Goal: Information Seeking & Learning: Learn about a topic

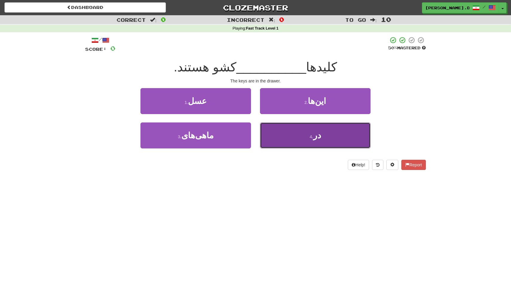
click at [284, 136] on button "4 . در" at bounding box center [315, 136] width 111 height 26
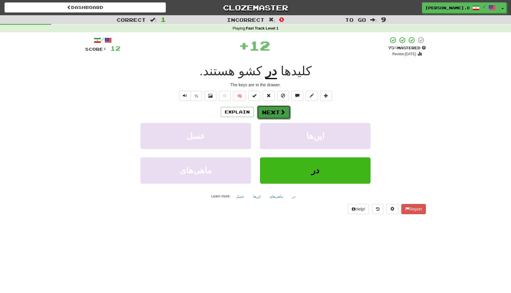
click at [271, 111] on button "Next" at bounding box center [273, 112] width 33 height 14
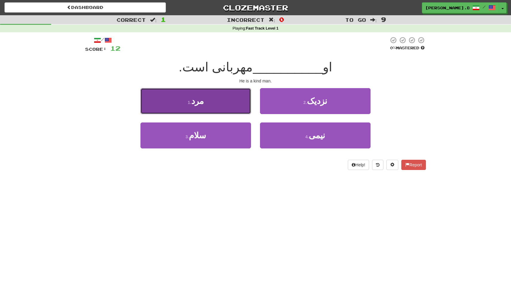
click at [226, 101] on button "1 . مرد" at bounding box center [195, 101] width 111 height 26
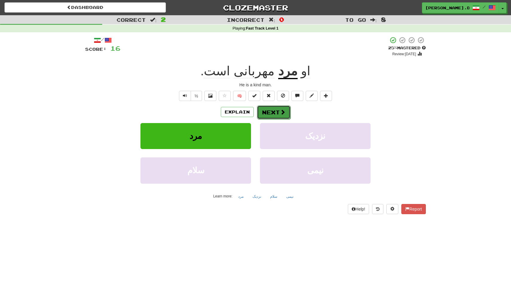
click at [279, 114] on button "Next" at bounding box center [273, 112] width 33 height 14
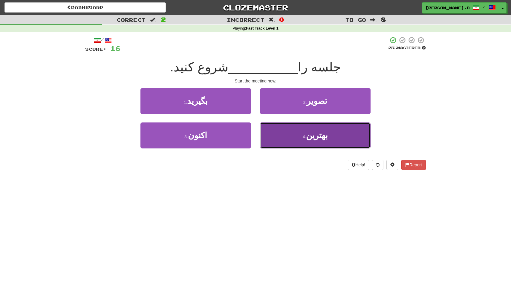
click at [314, 146] on button "4 . بهترین" at bounding box center [315, 136] width 111 height 26
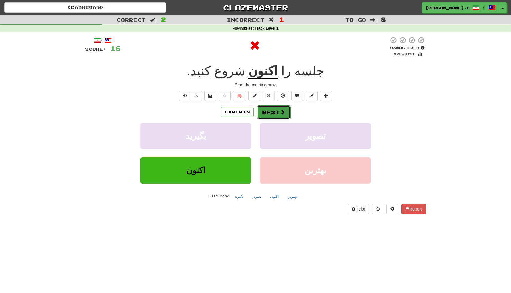
click at [280, 112] on span at bounding box center [282, 111] width 5 height 5
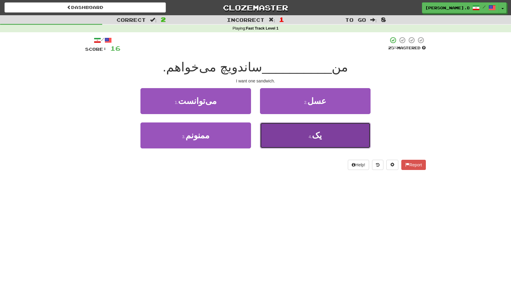
click at [295, 138] on button "4 . یک" at bounding box center [315, 136] width 111 height 26
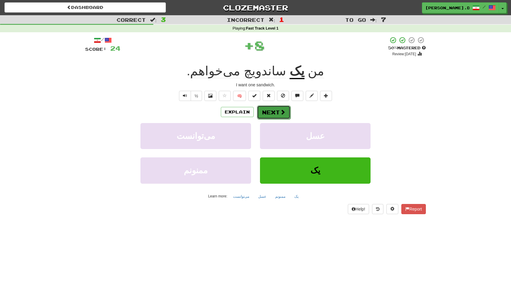
click at [265, 116] on button "Next" at bounding box center [273, 112] width 33 height 14
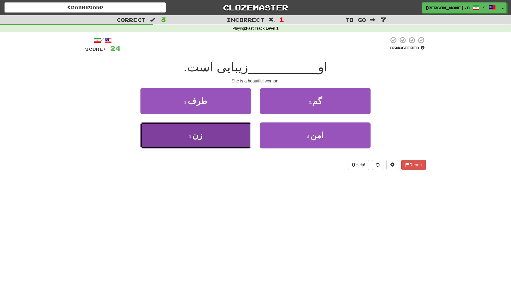
click at [233, 133] on button "3 . زن" at bounding box center [195, 136] width 111 height 26
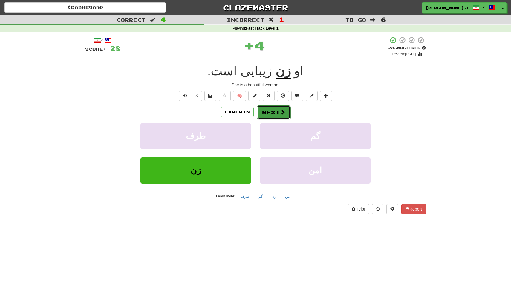
click at [272, 113] on button "Next" at bounding box center [273, 112] width 33 height 14
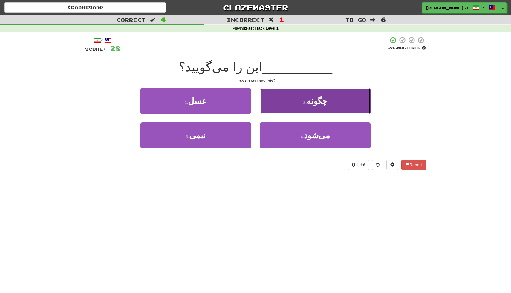
click at [296, 99] on button "2 . چگونه" at bounding box center [315, 101] width 111 height 26
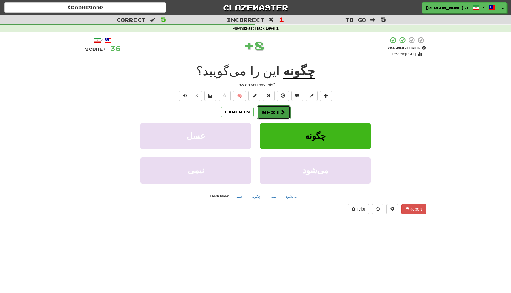
click at [275, 109] on button "Next" at bounding box center [273, 112] width 33 height 14
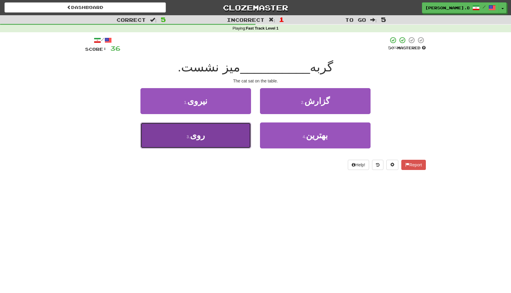
click at [222, 140] on button "3 . روی" at bounding box center [195, 136] width 111 height 26
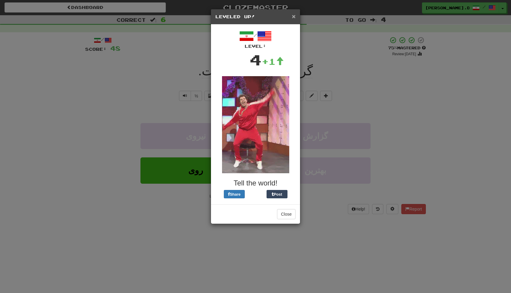
click at [294, 19] on span "×" at bounding box center [294, 16] width 4 height 7
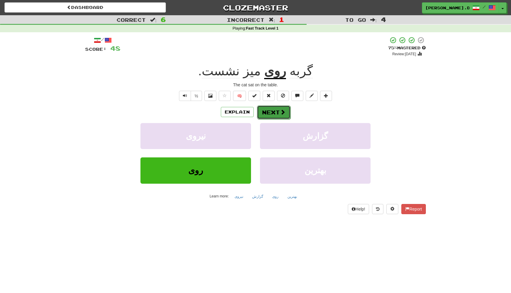
click at [277, 110] on button "Next" at bounding box center [273, 112] width 33 height 14
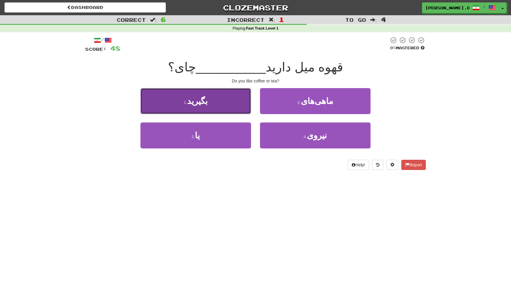
click at [235, 106] on button "1 . بگیرید" at bounding box center [195, 101] width 111 height 26
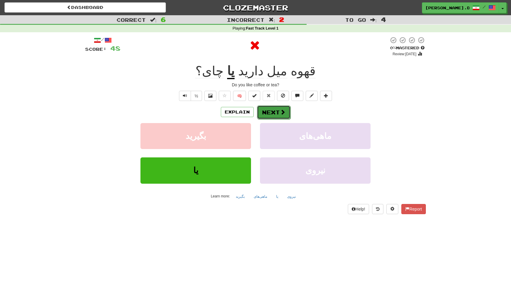
click at [278, 112] on button "Next" at bounding box center [273, 112] width 33 height 14
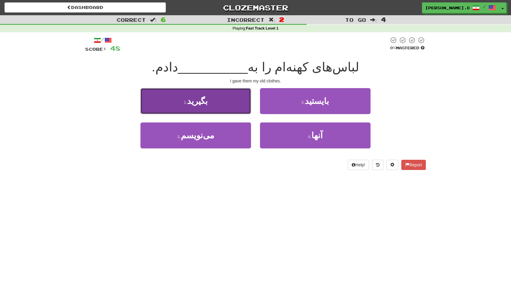
click at [215, 100] on button "1 . بگیرید" at bounding box center [195, 101] width 111 height 26
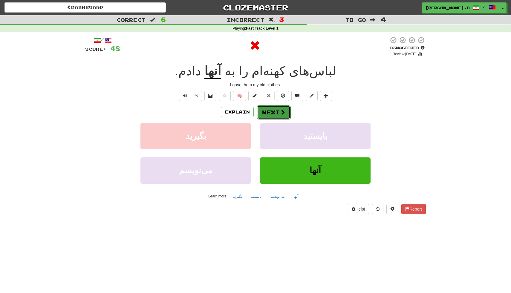
click at [280, 111] on span at bounding box center [282, 111] width 5 height 5
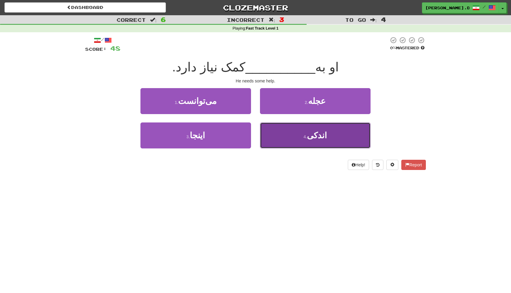
click at [280, 134] on button "4 . اندکی" at bounding box center [315, 136] width 111 height 26
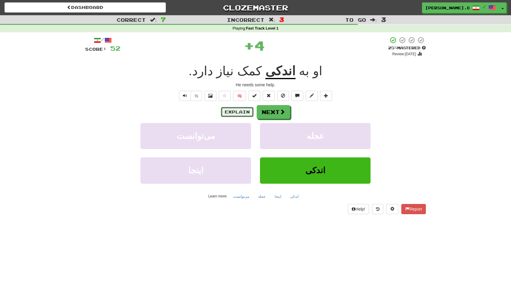
click at [235, 115] on button "Explain" at bounding box center [237, 112] width 33 height 10
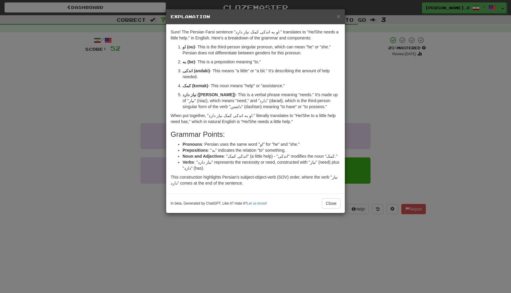
click at [363, 97] on div "× Explanation Sure! The Persian Farsi sentence "او به اندکی کمک نیاز دارد." tra…" at bounding box center [255, 146] width 511 height 293
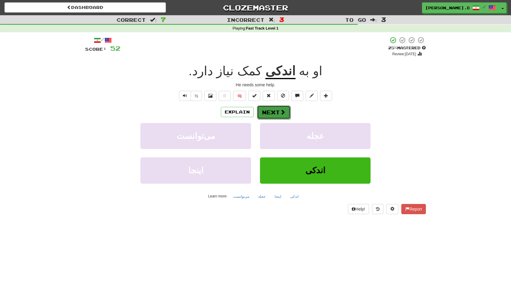
click at [278, 111] on button "Next" at bounding box center [273, 112] width 33 height 14
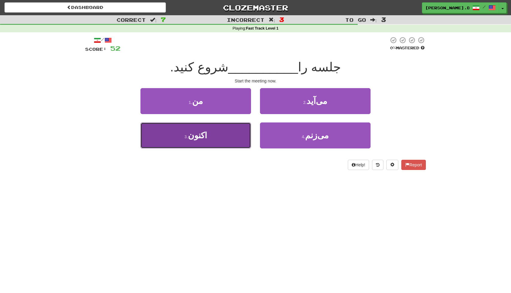
click at [248, 138] on button "3 . اکنون" at bounding box center [195, 136] width 111 height 26
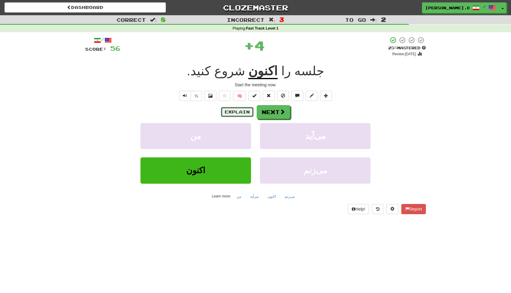
click at [241, 114] on button "Explain" at bounding box center [237, 112] width 33 height 10
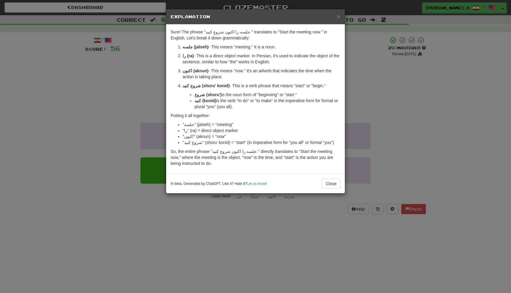
click at [374, 81] on div "× Explanation Sure! The phrase "جلسه را اکنون شروع کنید." translates to "Start …" at bounding box center [255, 146] width 511 height 293
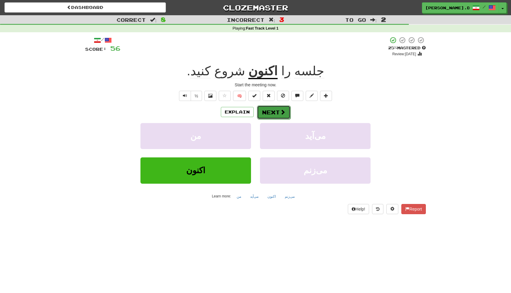
click at [284, 110] on span at bounding box center [282, 111] width 5 height 5
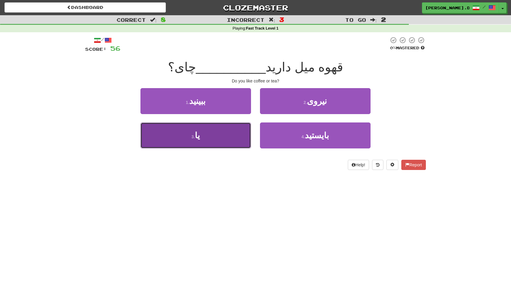
click at [212, 141] on button "3 . یا" at bounding box center [195, 136] width 111 height 26
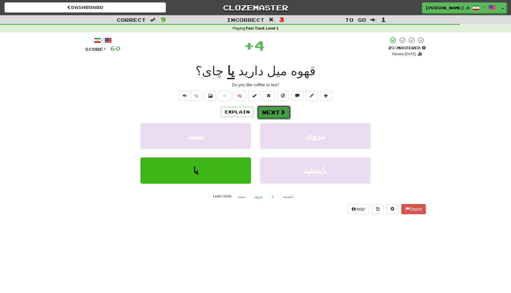
click at [276, 117] on button "Next" at bounding box center [273, 112] width 33 height 14
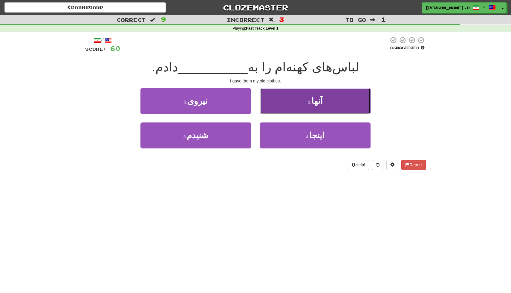
click at [275, 108] on button "2 . آنها" at bounding box center [315, 101] width 111 height 26
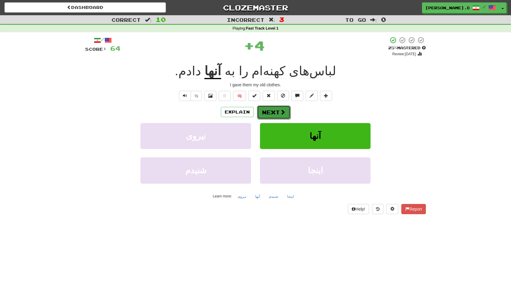
click at [267, 110] on button "Next" at bounding box center [273, 112] width 33 height 14
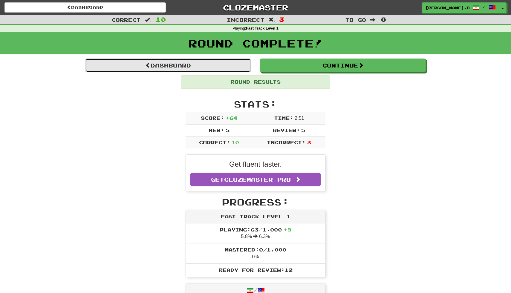
click at [186, 64] on link "Dashboard" at bounding box center [168, 66] width 166 height 14
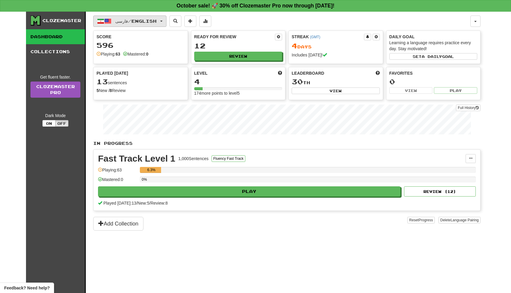
click at [156, 21] on span "فارسی / English" at bounding box center [135, 21] width 41 height 5
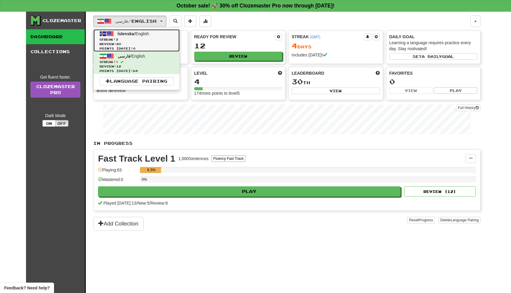
click at [153, 40] on span "Streak: 3" at bounding box center [137, 39] width 74 height 4
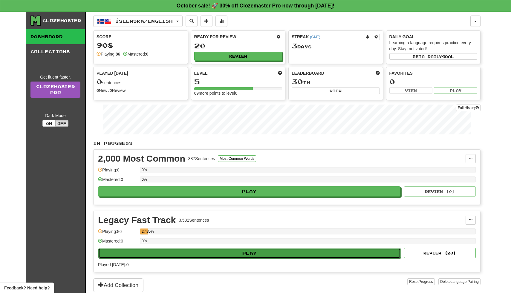
click at [246, 251] on button "Play" at bounding box center [249, 253] width 302 height 10
select select "**"
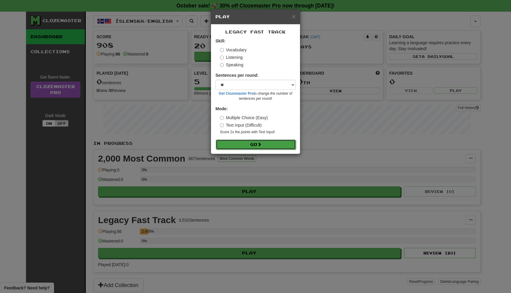
click at [252, 147] on button "Go" at bounding box center [256, 145] width 80 height 10
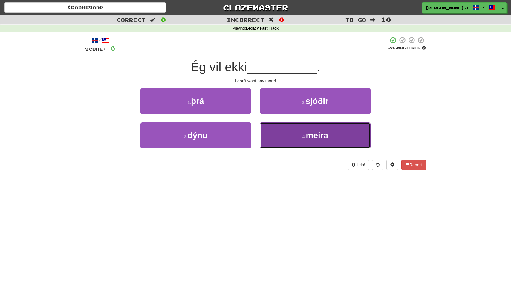
click at [286, 132] on button "4 . meira" at bounding box center [315, 136] width 111 height 26
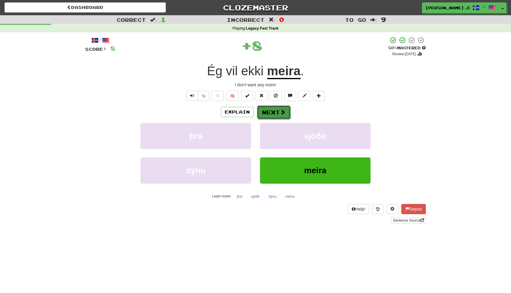
click at [278, 114] on button "Next" at bounding box center [273, 112] width 33 height 14
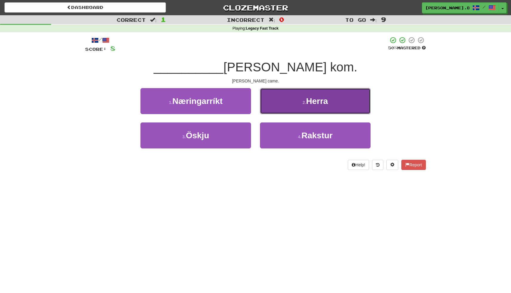
click at [274, 103] on button "2 . Herra" at bounding box center [315, 101] width 111 height 26
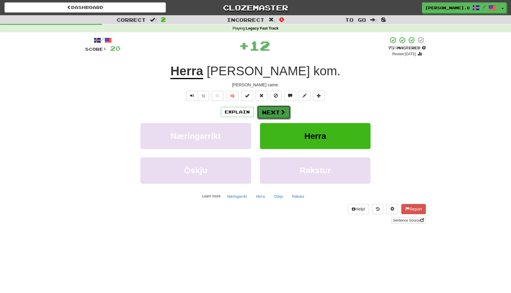
click at [266, 116] on button "Next" at bounding box center [273, 112] width 33 height 14
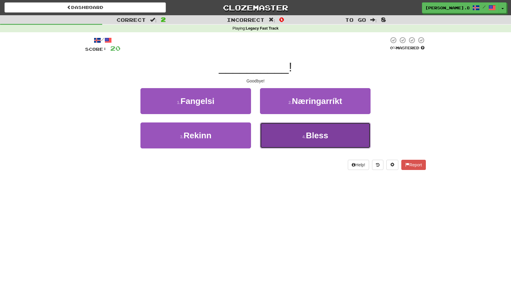
click at [268, 130] on button "4 . Bless" at bounding box center [315, 136] width 111 height 26
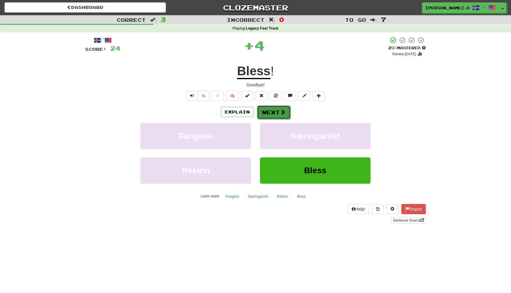
click at [268, 111] on button "Next" at bounding box center [273, 112] width 33 height 14
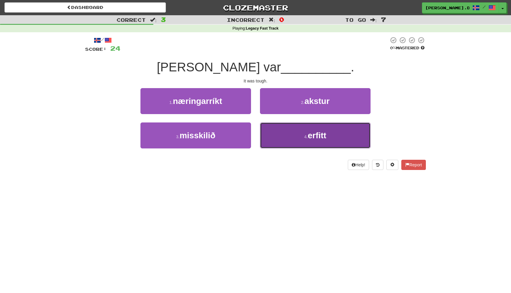
click at [279, 134] on button "4 . erfitt" at bounding box center [315, 136] width 111 height 26
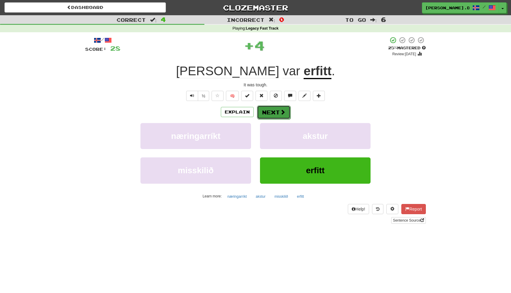
click at [273, 112] on button "Next" at bounding box center [273, 112] width 33 height 14
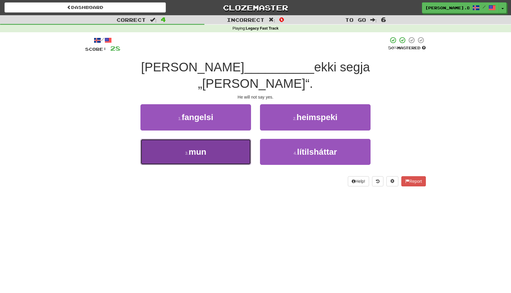
click at [234, 141] on button "3 . mun" at bounding box center [195, 152] width 111 height 26
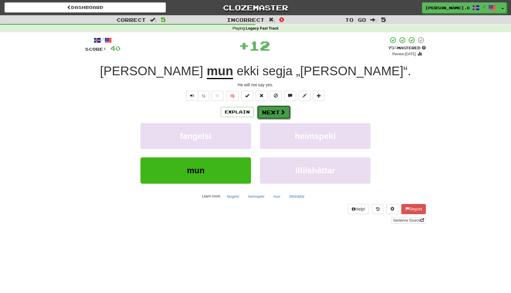
click at [275, 113] on button "Next" at bounding box center [273, 112] width 33 height 14
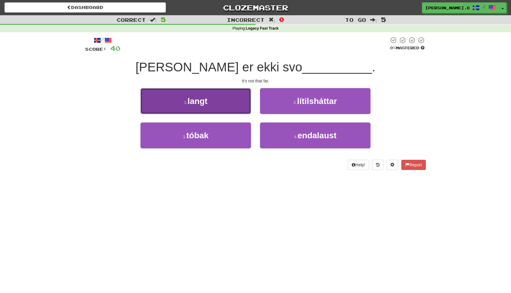
click at [233, 104] on button "1 . langt" at bounding box center [195, 101] width 111 height 26
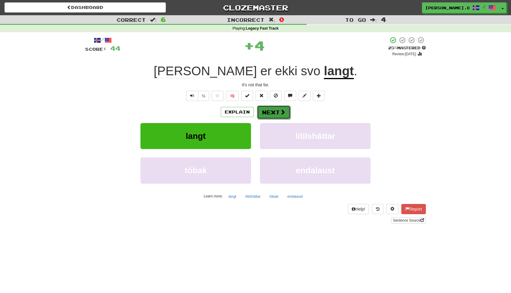
click at [271, 113] on button "Next" at bounding box center [273, 112] width 33 height 14
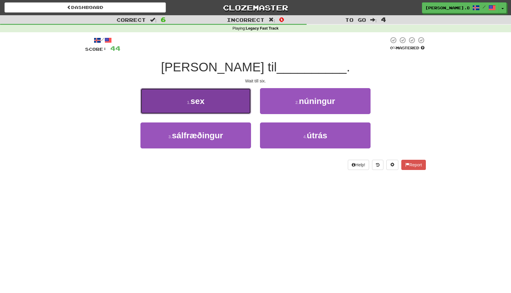
click at [234, 105] on button "1 . sex" at bounding box center [195, 101] width 111 height 26
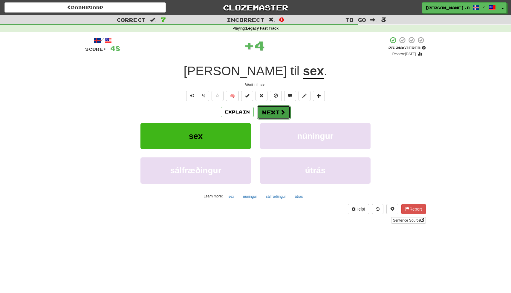
click at [274, 115] on button "Next" at bounding box center [273, 112] width 33 height 14
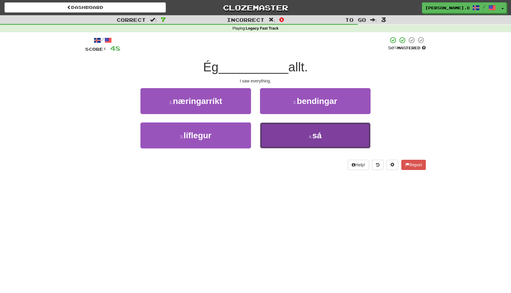
click at [282, 133] on button "4 . sá" at bounding box center [315, 136] width 111 height 26
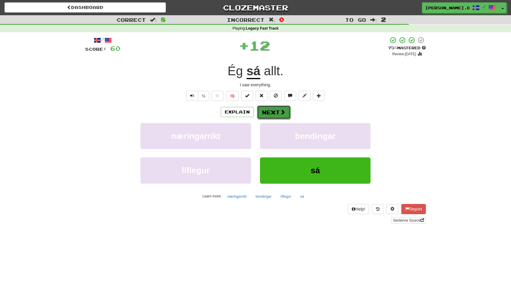
click at [273, 112] on button "Next" at bounding box center [273, 112] width 33 height 14
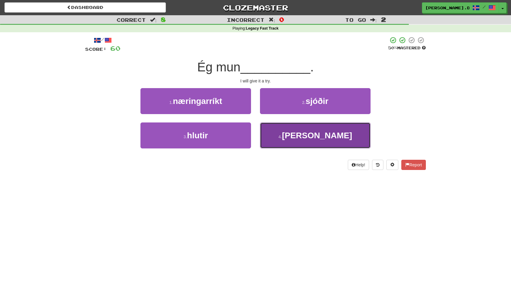
click at [285, 140] on button "4 . reyna" at bounding box center [315, 136] width 111 height 26
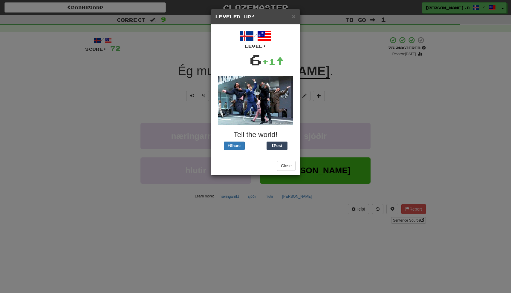
click at [291, 17] on h5 "Leveled Up!" at bounding box center [255, 17] width 80 height 6
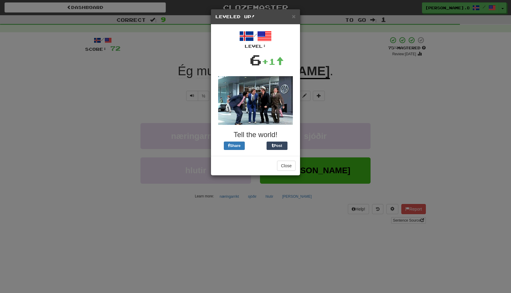
click at [334, 83] on div "× Leveled Up! / Level: 6 +1 Tell the world! Share Post Close" at bounding box center [255, 146] width 511 height 293
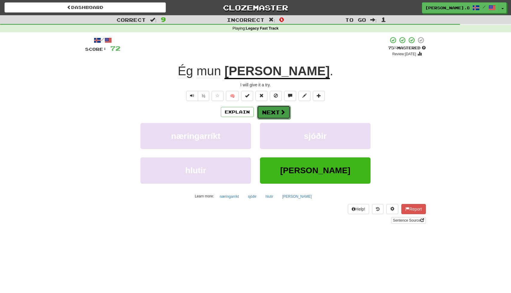
click at [281, 116] on button "Next" at bounding box center [273, 112] width 33 height 14
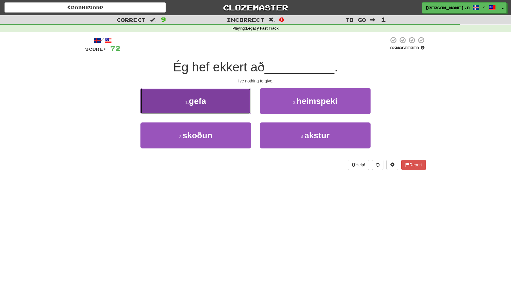
click at [228, 103] on button "1 . gefa" at bounding box center [195, 101] width 111 height 26
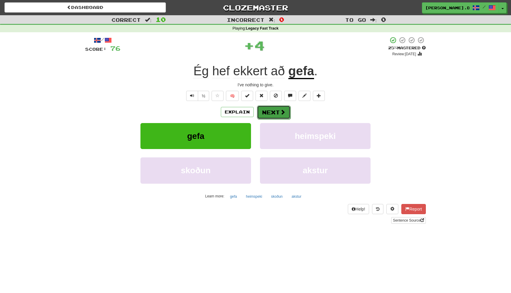
click at [279, 114] on button "Next" at bounding box center [273, 112] width 33 height 14
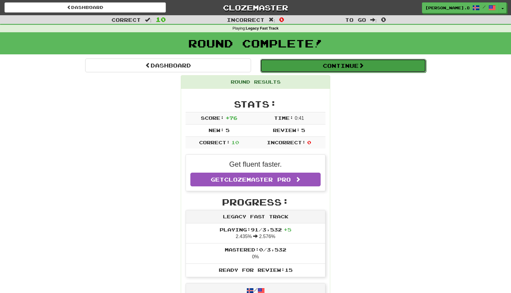
click at [337, 65] on button "Continue" at bounding box center [343, 66] width 166 height 14
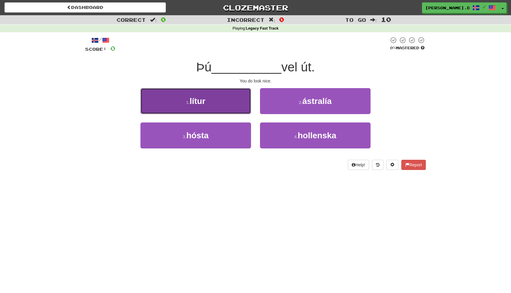
click at [232, 105] on button "1 . lítur" at bounding box center [195, 101] width 111 height 26
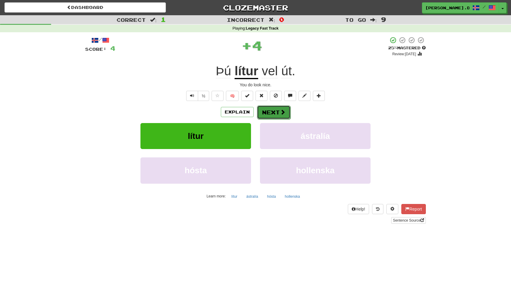
click at [285, 113] on span at bounding box center [282, 111] width 5 height 5
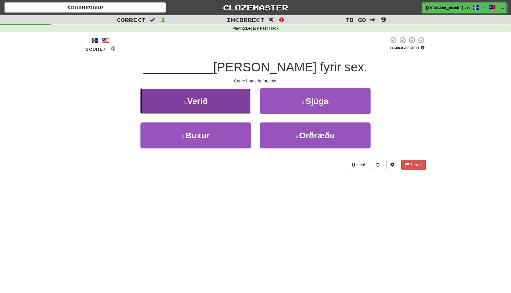
click at [233, 103] on button "1 . Verið" at bounding box center [195, 101] width 111 height 26
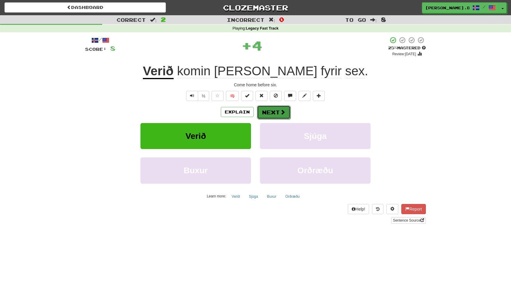
click at [278, 110] on button "Next" at bounding box center [273, 112] width 33 height 14
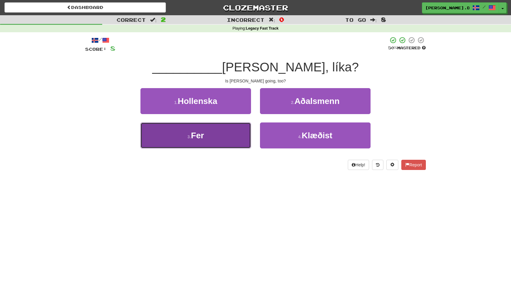
click at [235, 137] on button "3 . Fer" at bounding box center [195, 136] width 111 height 26
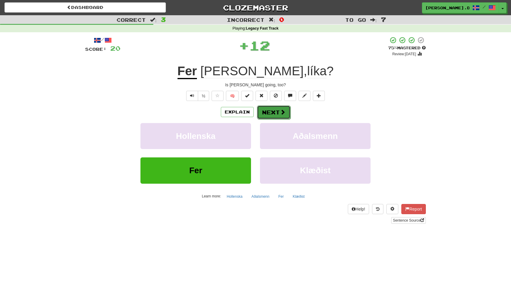
click at [271, 114] on button "Next" at bounding box center [273, 112] width 33 height 14
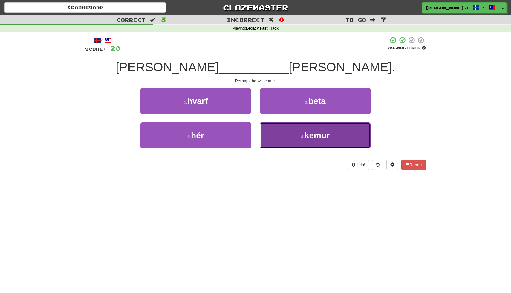
click at [275, 137] on button "4 . kemur" at bounding box center [315, 136] width 111 height 26
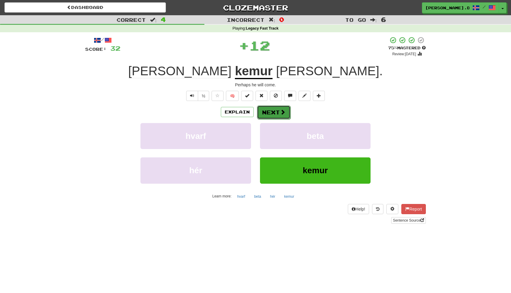
click at [268, 114] on button "Next" at bounding box center [273, 112] width 33 height 14
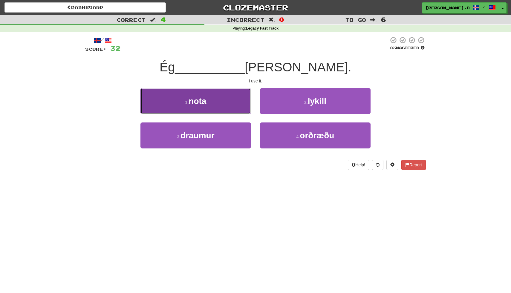
click at [235, 108] on button "1 . nota" at bounding box center [195, 101] width 111 height 26
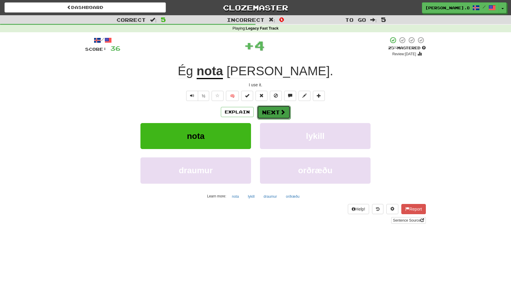
click at [283, 114] on span at bounding box center [282, 111] width 5 height 5
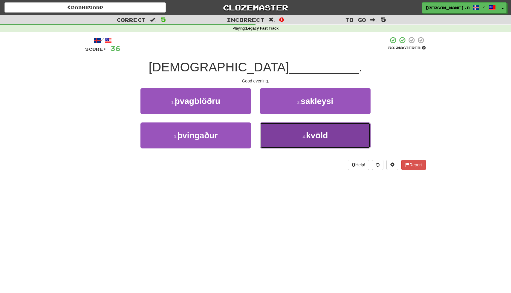
click at [279, 131] on button "4 . kvöld" at bounding box center [315, 136] width 111 height 26
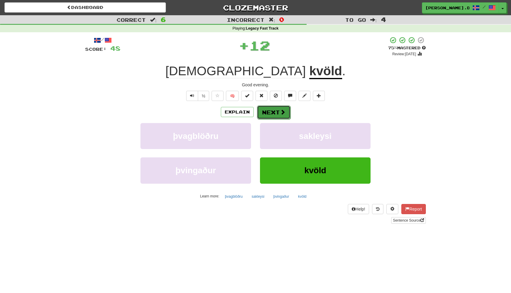
click at [273, 112] on button "Next" at bounding box center [273, 112] width 33 height 14
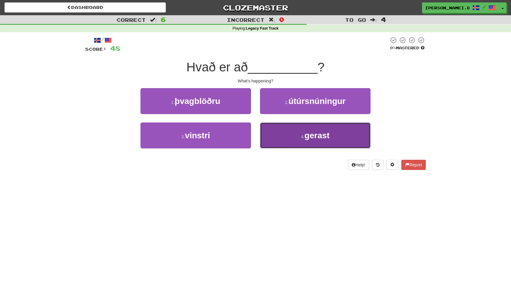
click at [277, 131] on button "4 . gerast" at bounding box center [315, 136] width 111 height 26
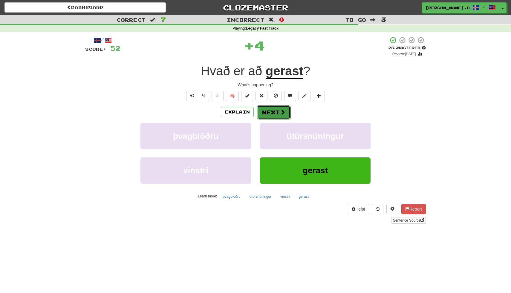
click at [272, 113] on button "Next" at bounding box center [273, 112] width 33 height 14
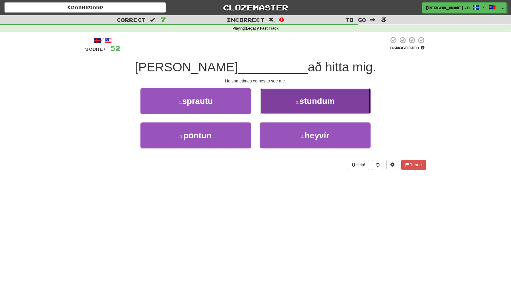
click at [276, 111] on button "2 . stundum" at bounding box center [315, 101] width 111 height 26
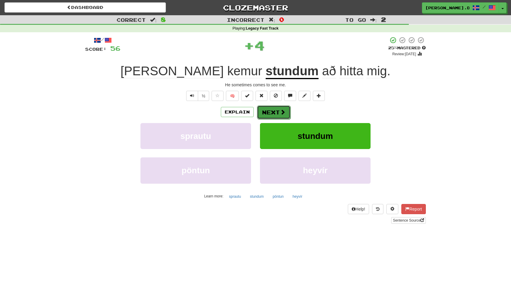
click at [269, 111] on button "Next" at bounding box center [273, 112] width 33 height 14
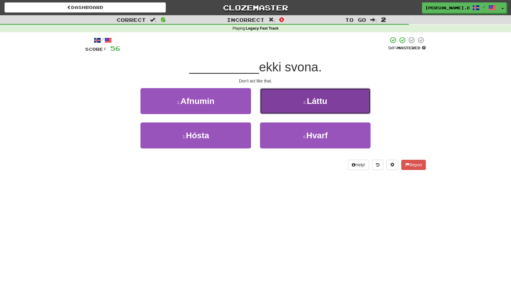
click at [279, 108] on button "2 . Láttu" at bounding box center [315, 101] width 111 height 26
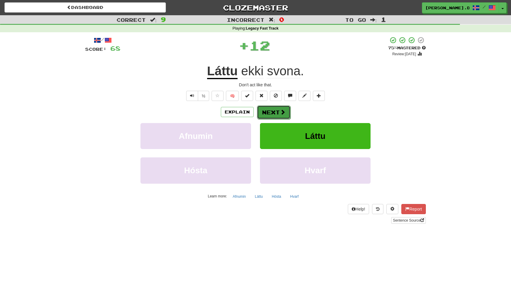
click at [279, 108] on button "Next" at bounding box center [273, 112] width 33 height 14
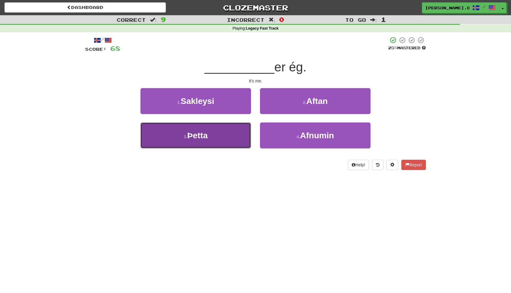
click at [238, 133] on button "3 . Þetta" at bounding box center [195, 136] width 111 height 26
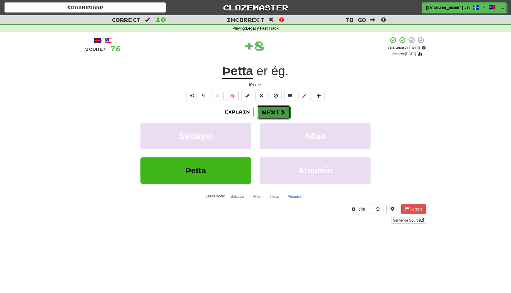
click at [267, 115] on button "Next" at bounding box center [273, 112] width 33 height 14
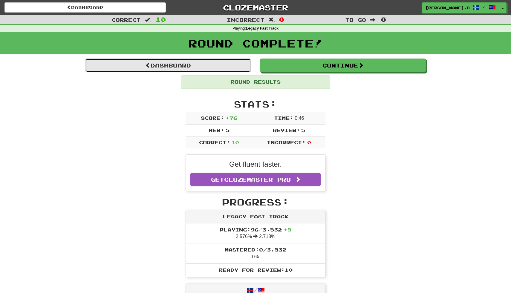
click at [238, 70] on link "Dashboard" at bounding box center [168, 66] width 166 height 14
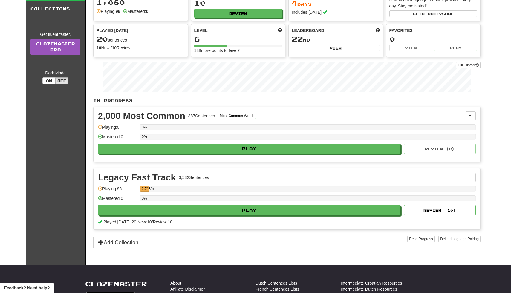
scroll to position [46, 0]
